Goal: Communication & Community: Answer question/provide support

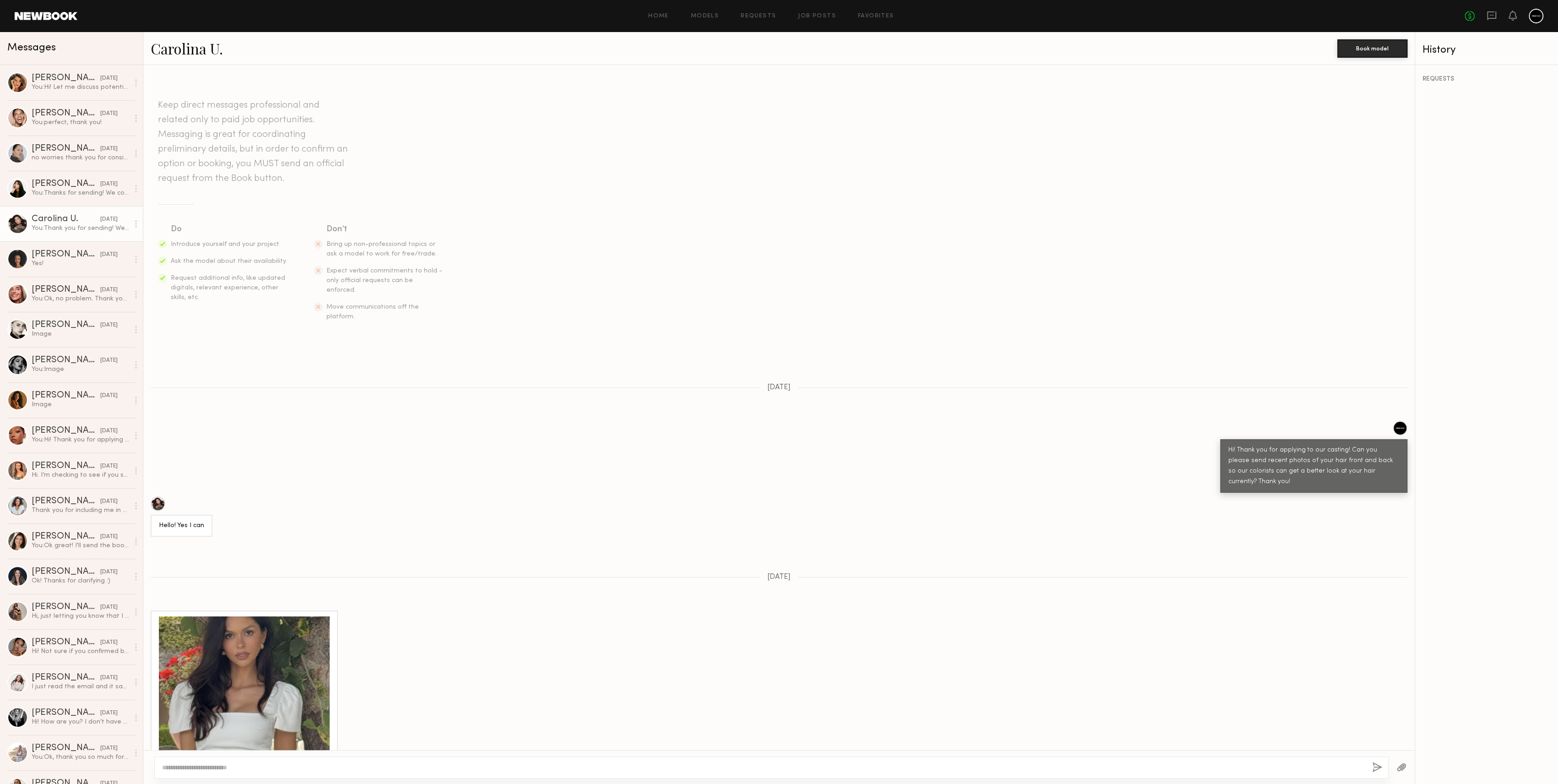
scroll to position [916, 0]
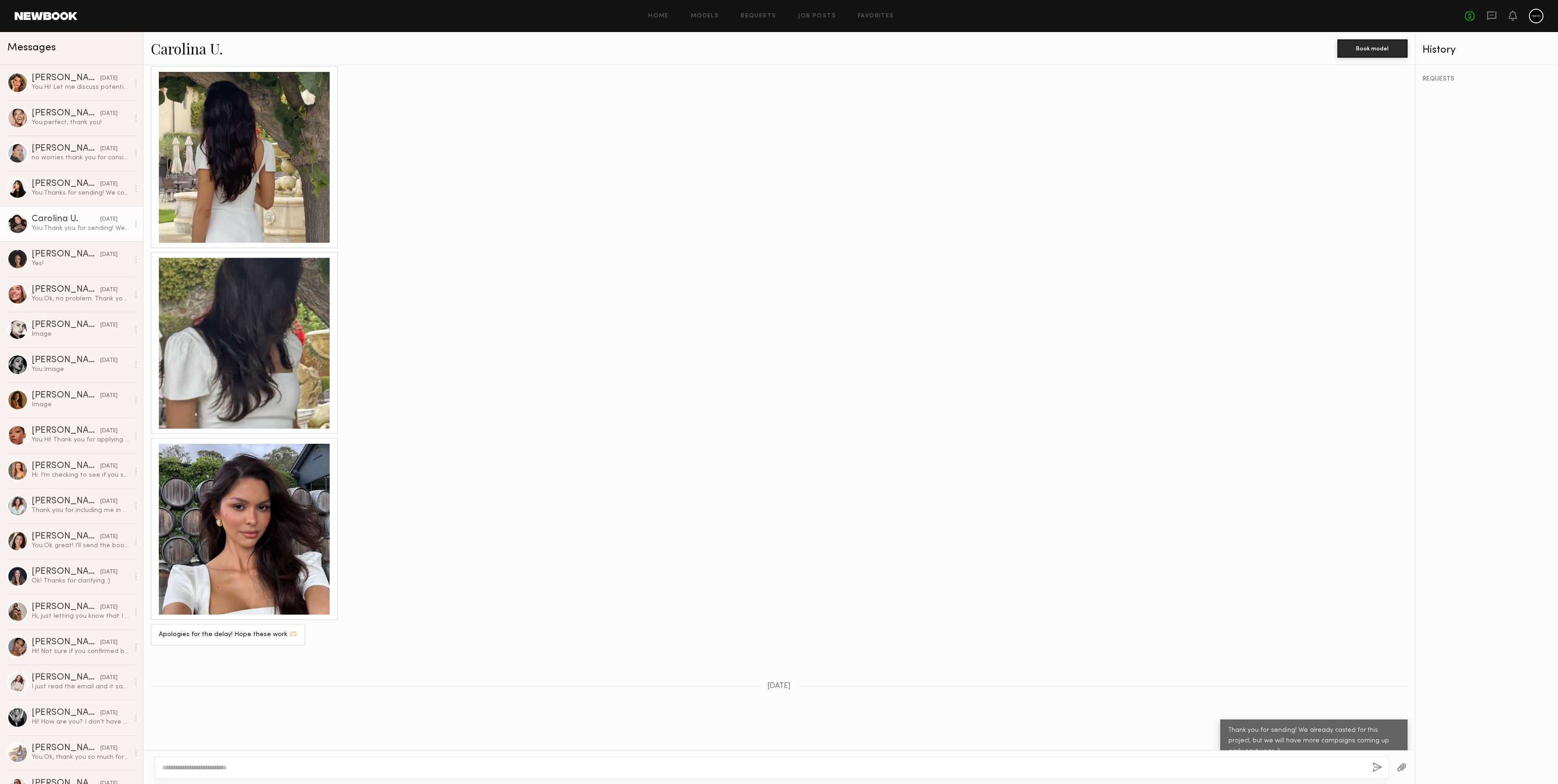
click at [194, 53] on link "Carolina U." at bounding box center [187, 48] width 72 height 20
click at [45, 80] on div "Manuela G." at bounding box center [65, 78] width 68 height 9
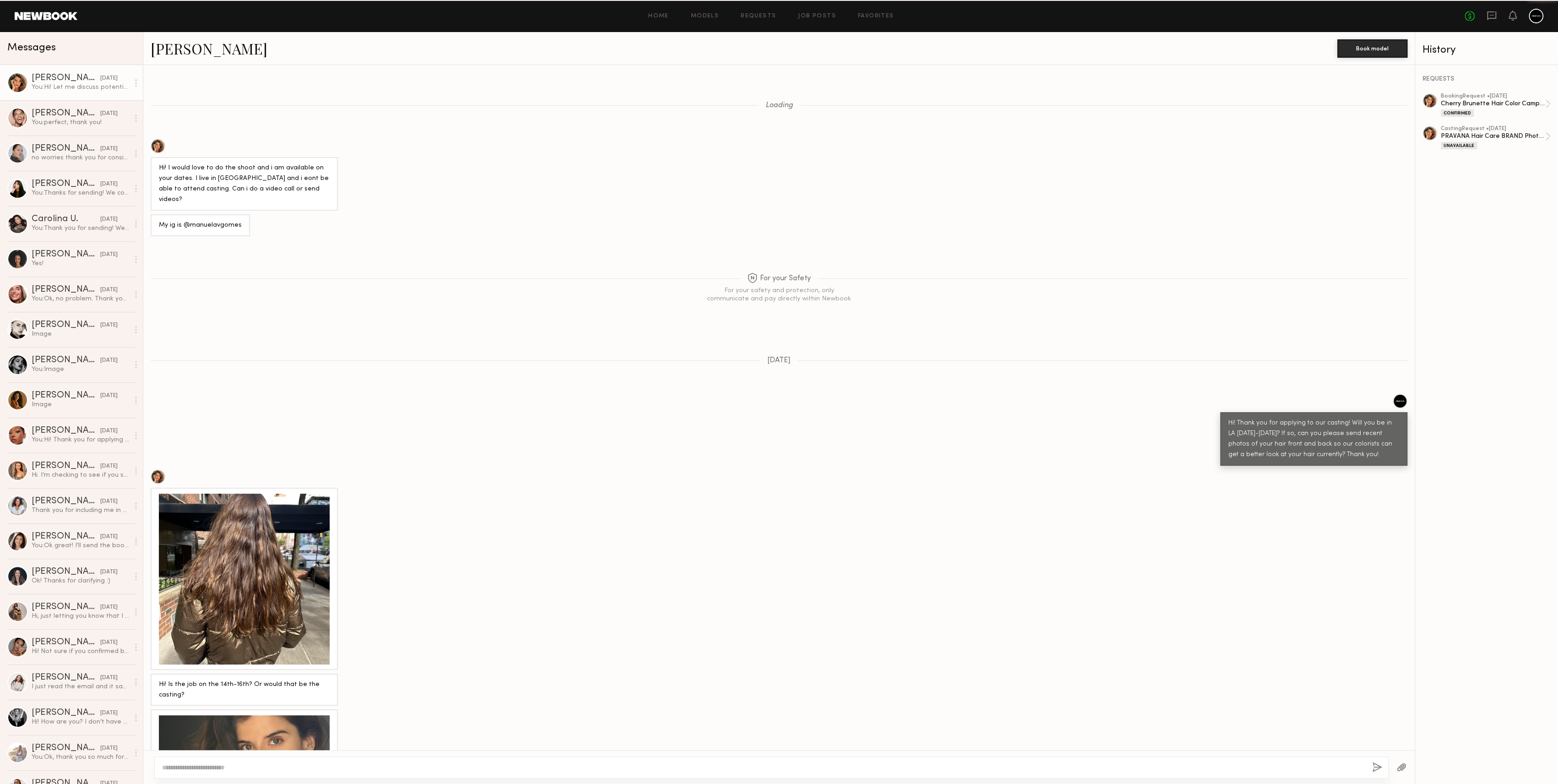
scroll to position [1508, 0]
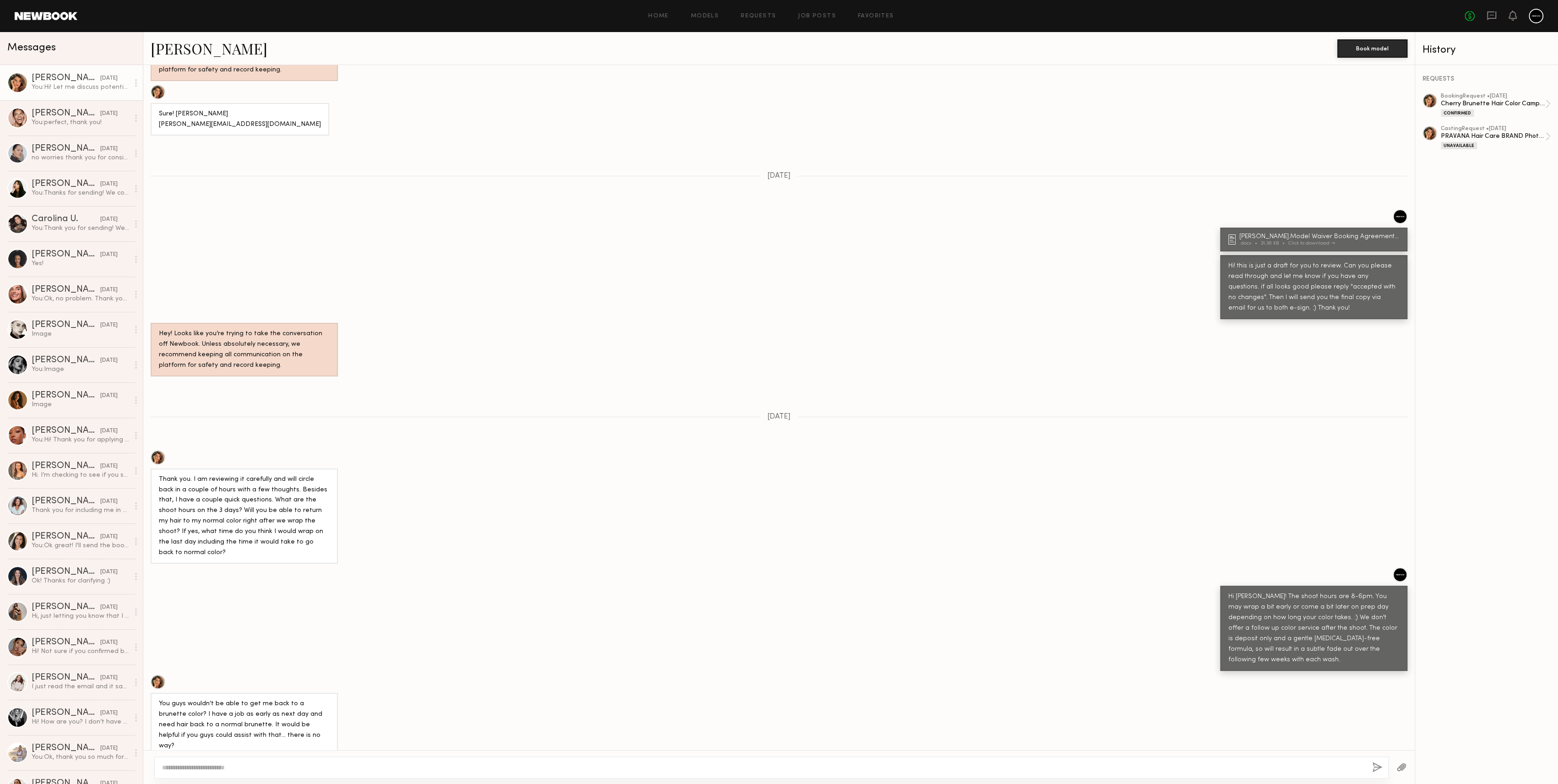
click at [378, 765] on textarea at bounding box center [763, 768] width 1202 height 9
type textarea "**********"
click at [1375, 762] on button "button" at bounding box center [1377, 768] width 10 height 12
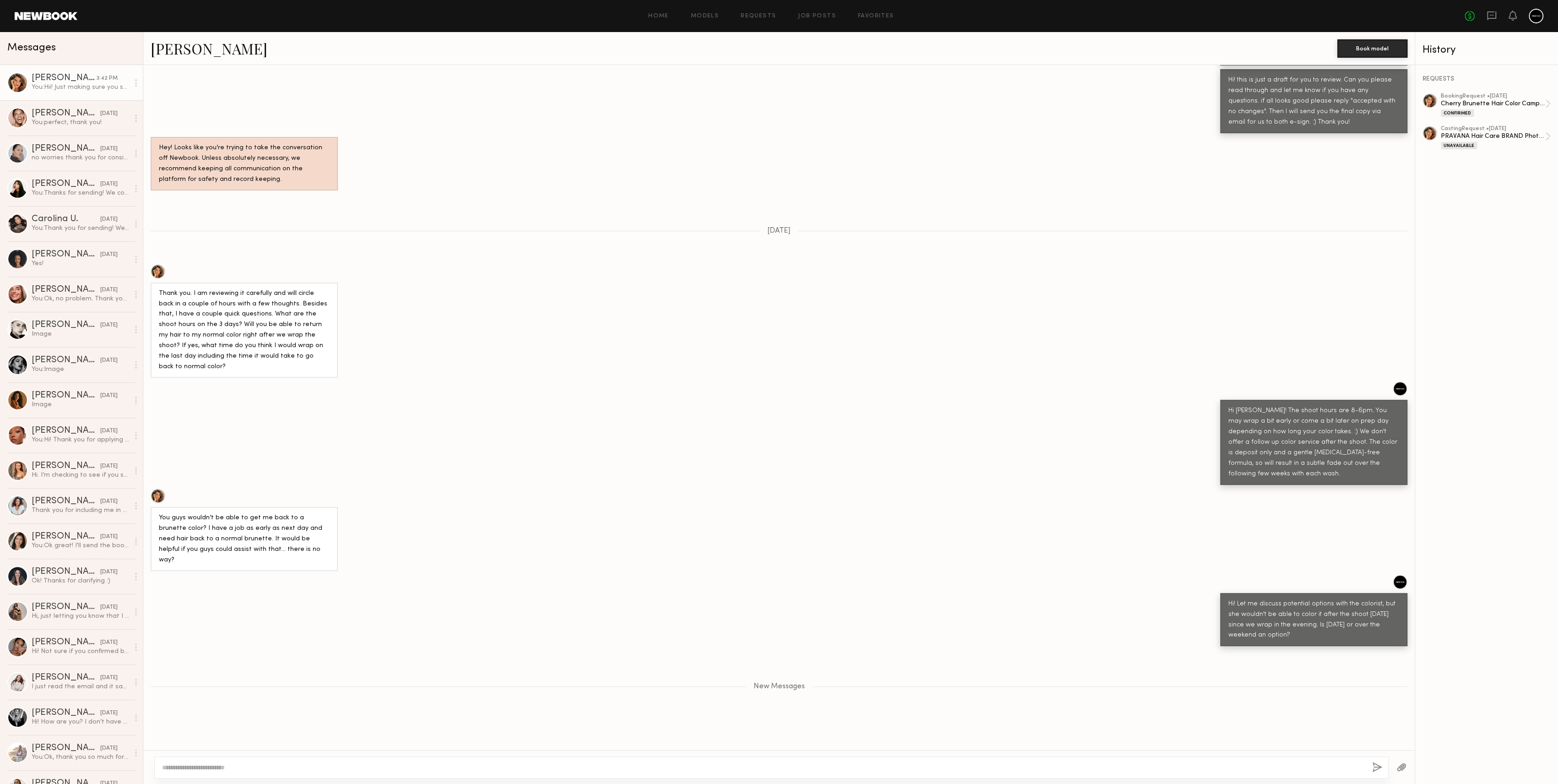
click at [1484, 268] on div "REQUESTS booking Request • 10/03/2025 Cherry Brunette Hair Color Campaign - PRA…" at bounding box center [1487, 425] width 143 height 719
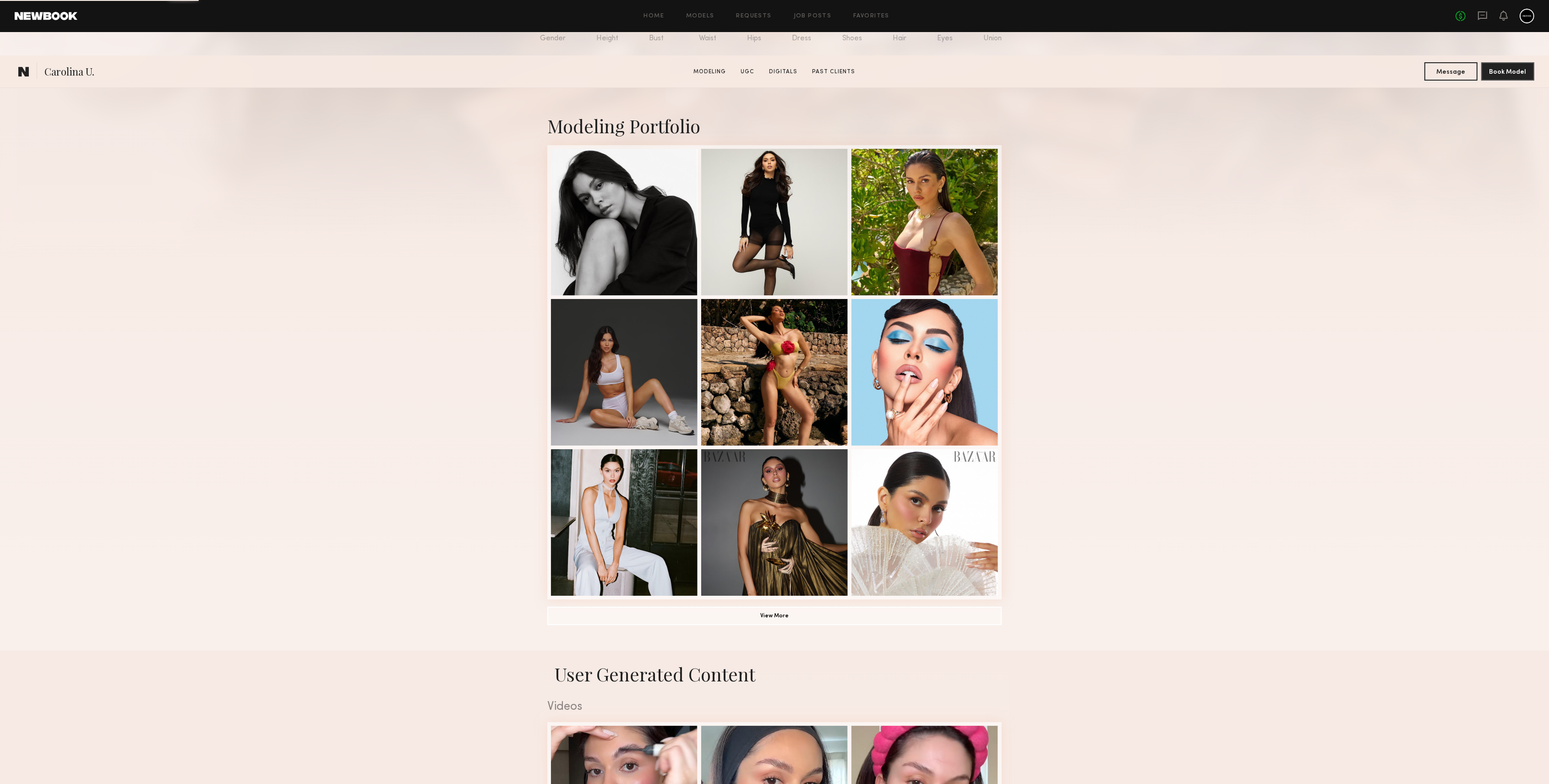
scroll to position [244, 0]
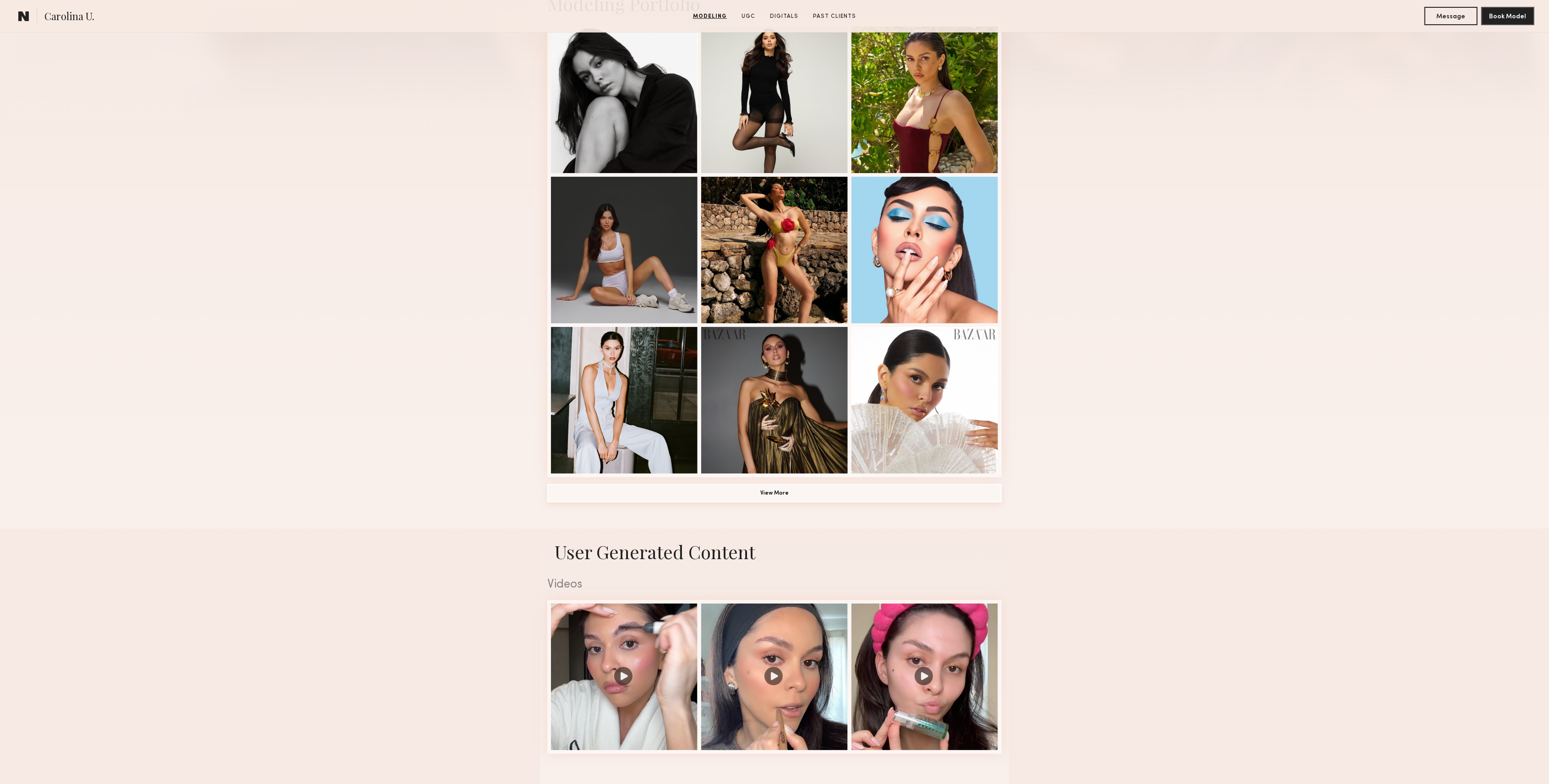
click at [784, 496] on button "View More" at bounding box center [774, 492] width 455 height 18
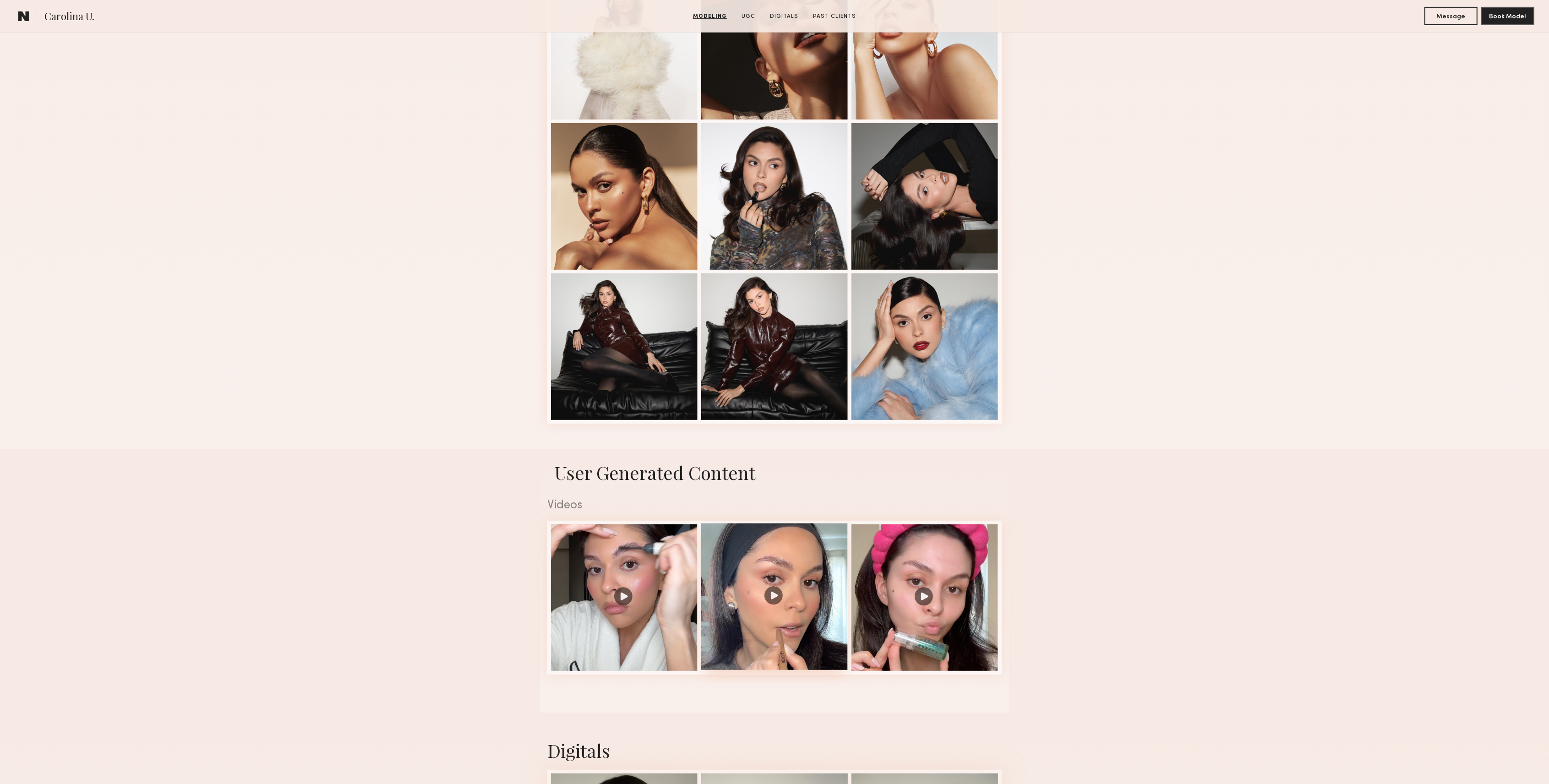
scroll to position [747, 0]
